Goal: Information Seeking & Learning: Learn about a topic

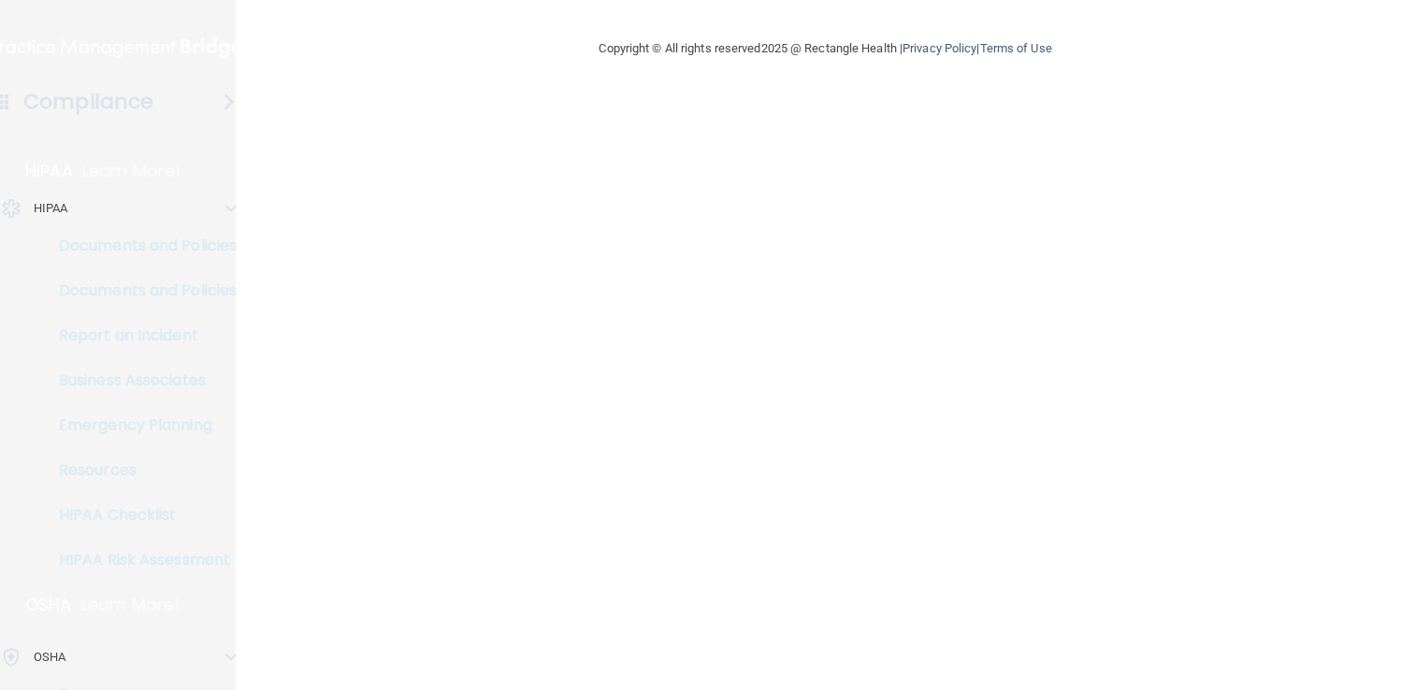
scroll to position [688, 0]
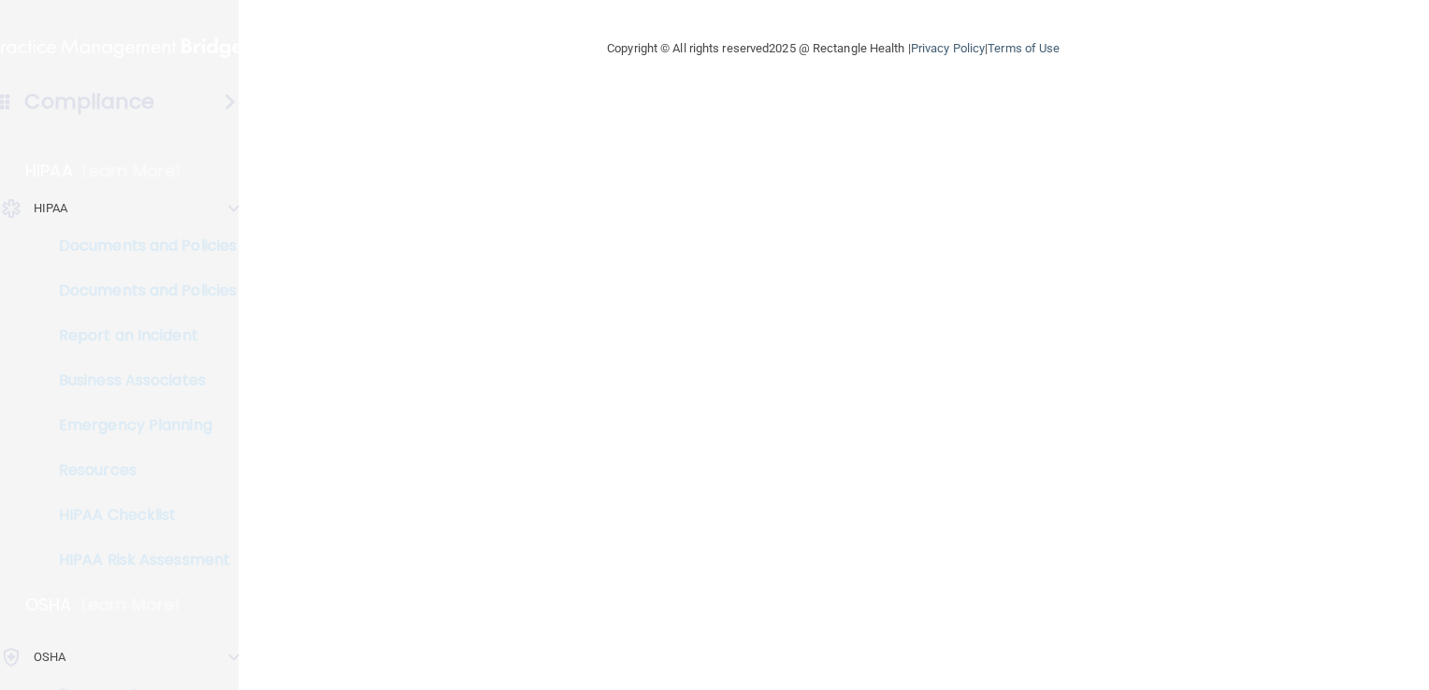
click at [221, 110] on div "Compliance" at bounding box center [118, 101] width 299 height 41
click at [141, 102] on h4 "Compliance" at bounding box center [89, 102] width 130 height 26
